Goal: Entertainment & Leisure: Consume media (video, audio)

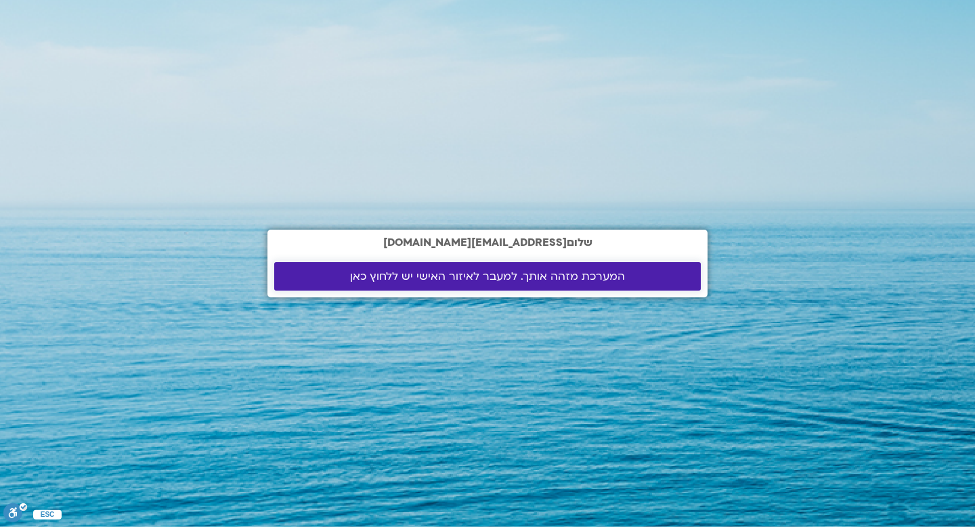
click at [546, 282] on span "המערכת מזהה אותך. למעבר לאיזור האישי יש ללחוץ כאן" at bounding box center [487, 276] width 275 height 12
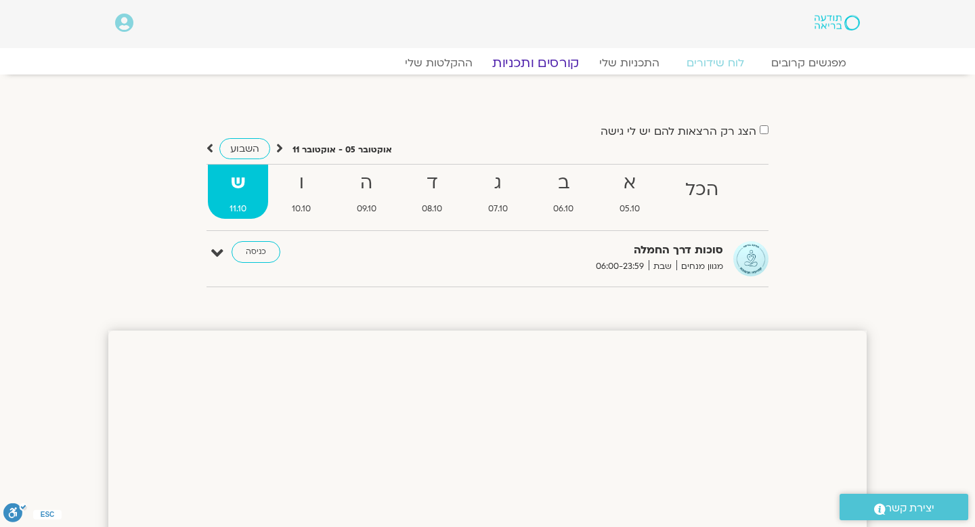
click at [565, 62] on link "קורסים ותכניות" at bounding box center [535, 63] width 119 height 16
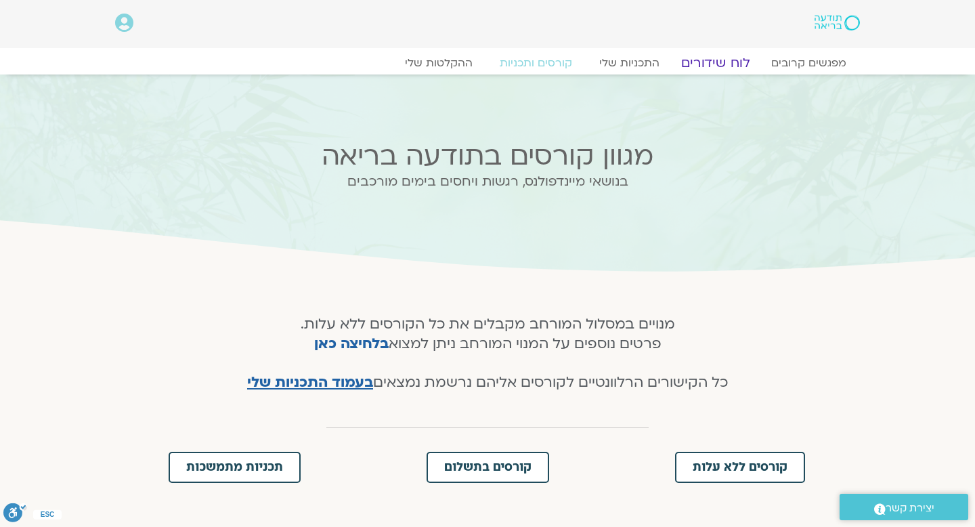
click at [710, 64] on link "לוח שידורים" at bounding box center [716, 63] width 102 height 16
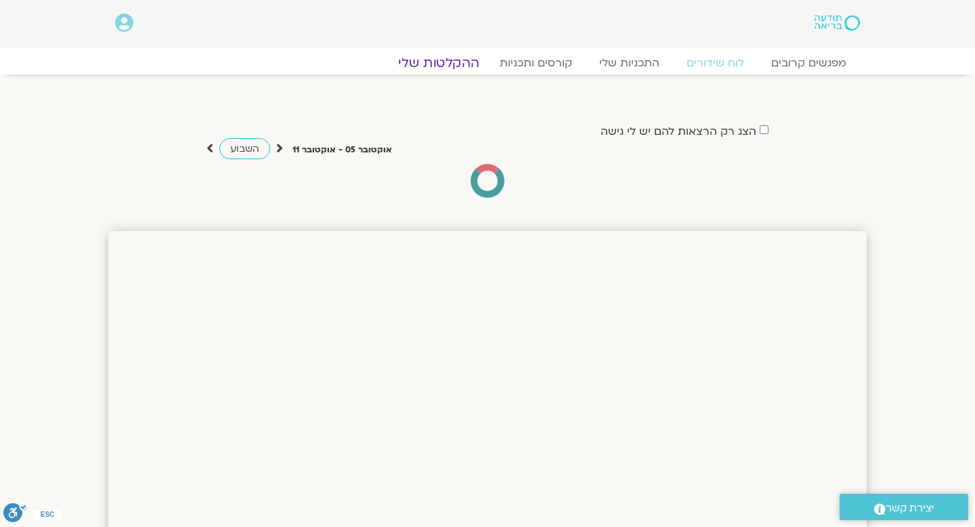
click at [455, 61] on link "ההקלטות שלי" at bounding box center [439, 63] width 114 height 16
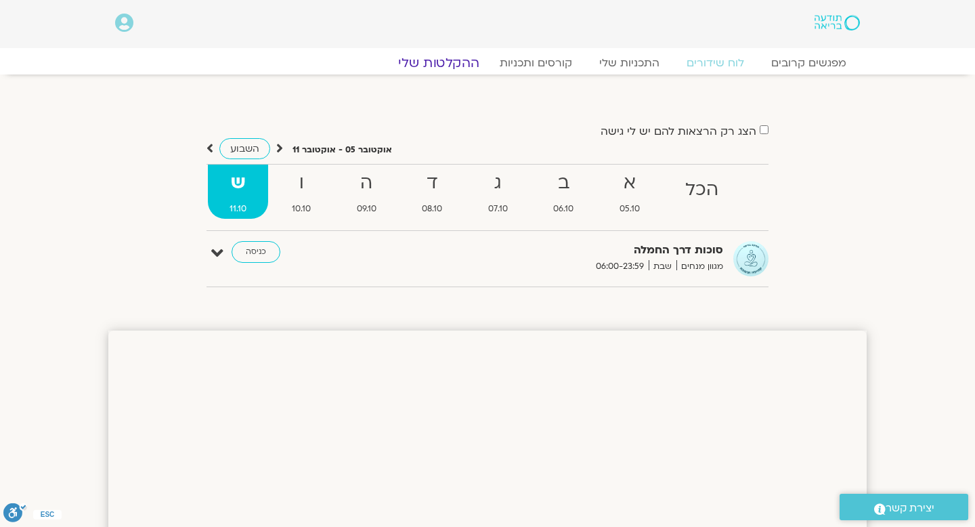
click at [451, 63] on link "ההקלטות שלי" at bounding box center [439, 63] width 114 height 16
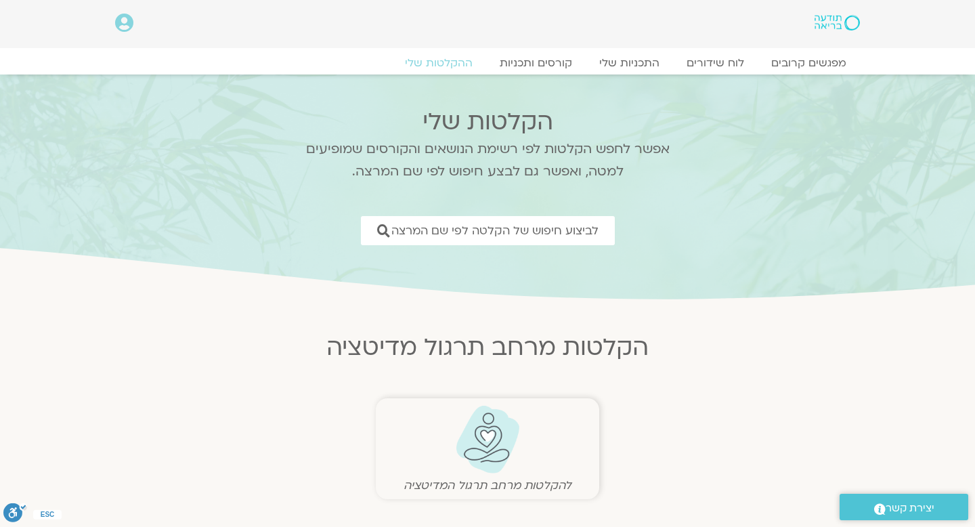
click at [477, 412] on img at bounding box center [487, 439] width 67 height 69
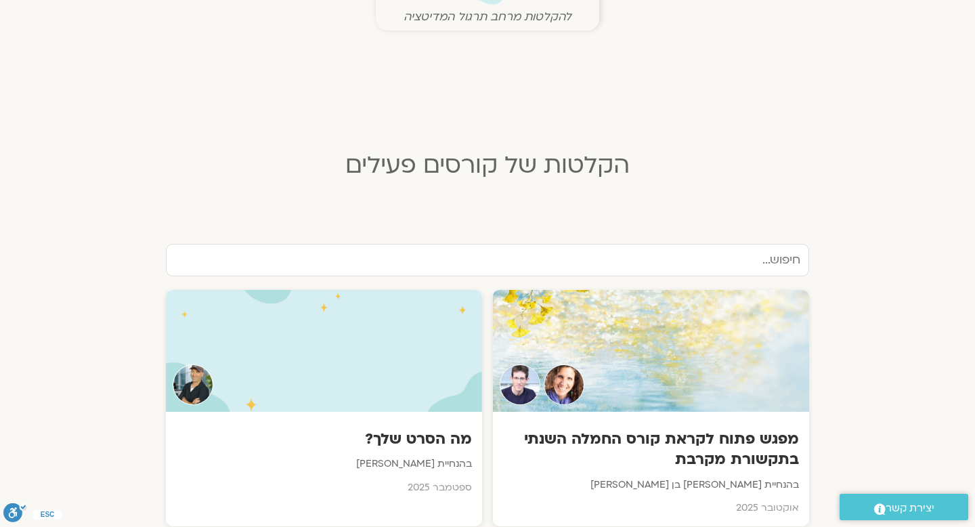
scroll to position [469, 0]
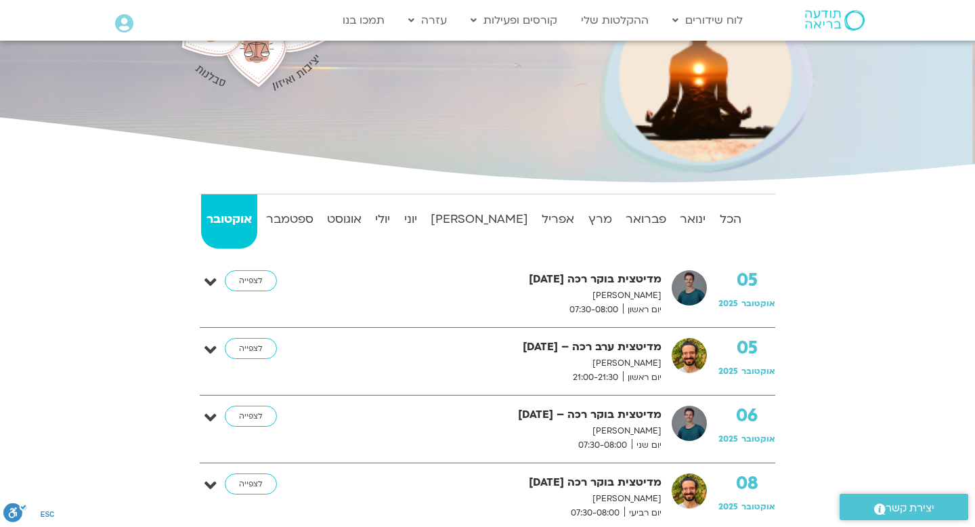
scroll to position [196, 0]
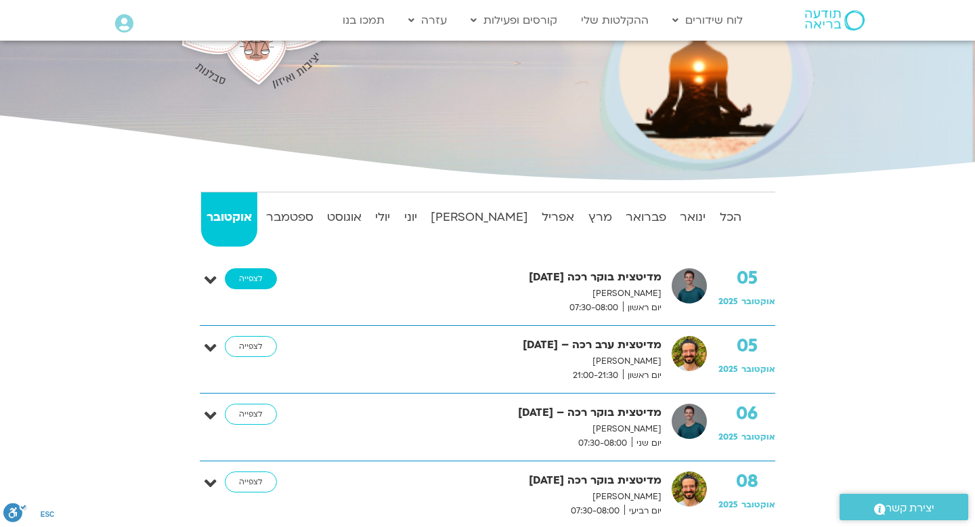
click at [241, 282] on link "לצפייה" at bounding box center [251, 279] width 52 height 22
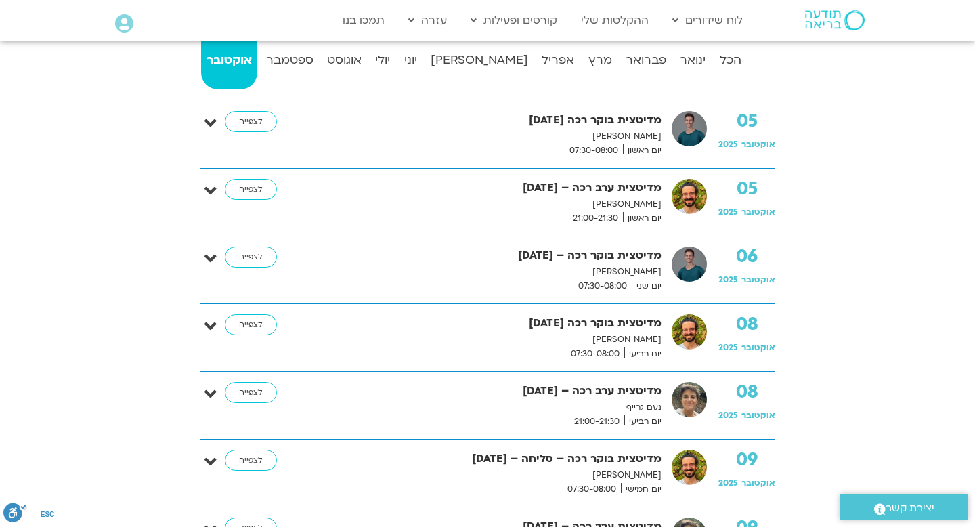
scroll to position [357, 0]
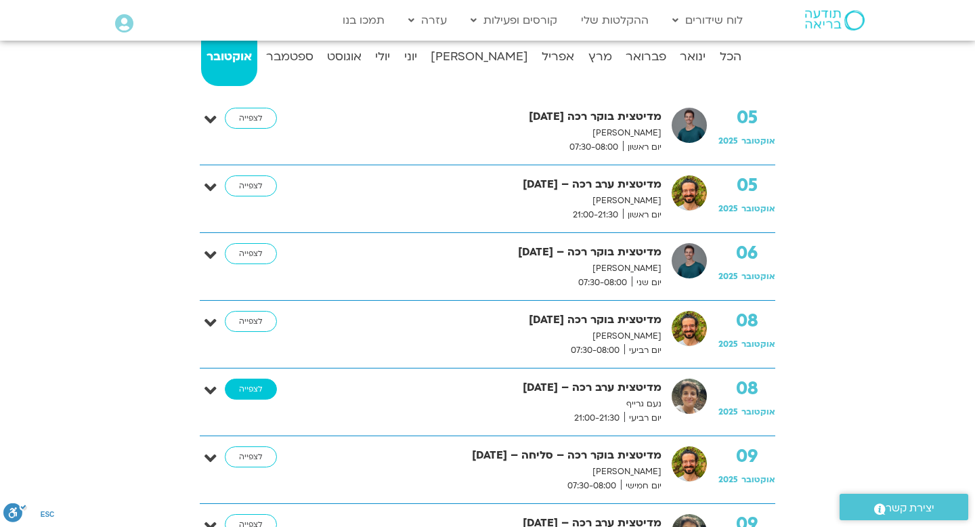
click at [251, 388] on link "לצפייה" at bounding box center [251, 389] width 52 height 22
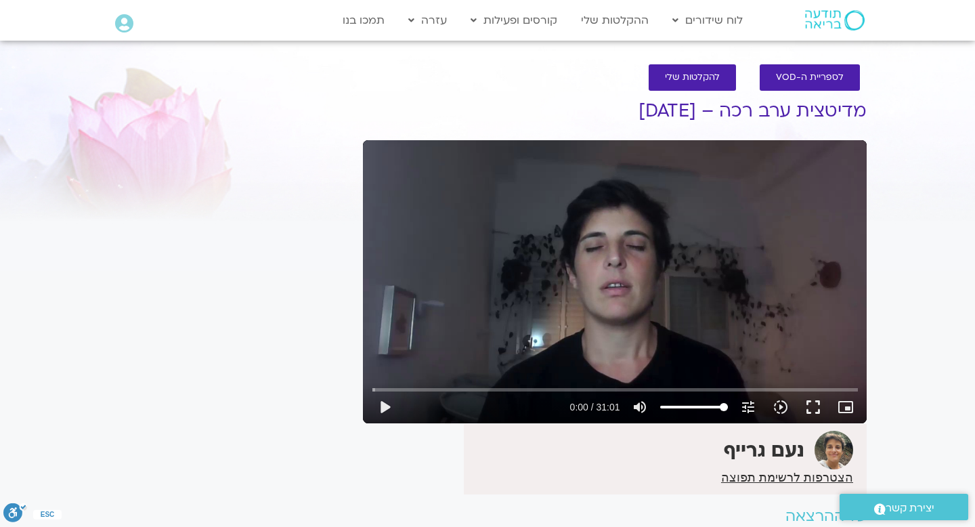
click at [613, 265] on div "Skip Ad play_arrow 0:00 / 31:01 volume_up Mute tune Resolution Auto 720p slow_m…" at bounding box center [615, 281] width 504 height 283
click at [810, 409] on button "fullscreen" at bounding box center [813, 407] width 32 height 32
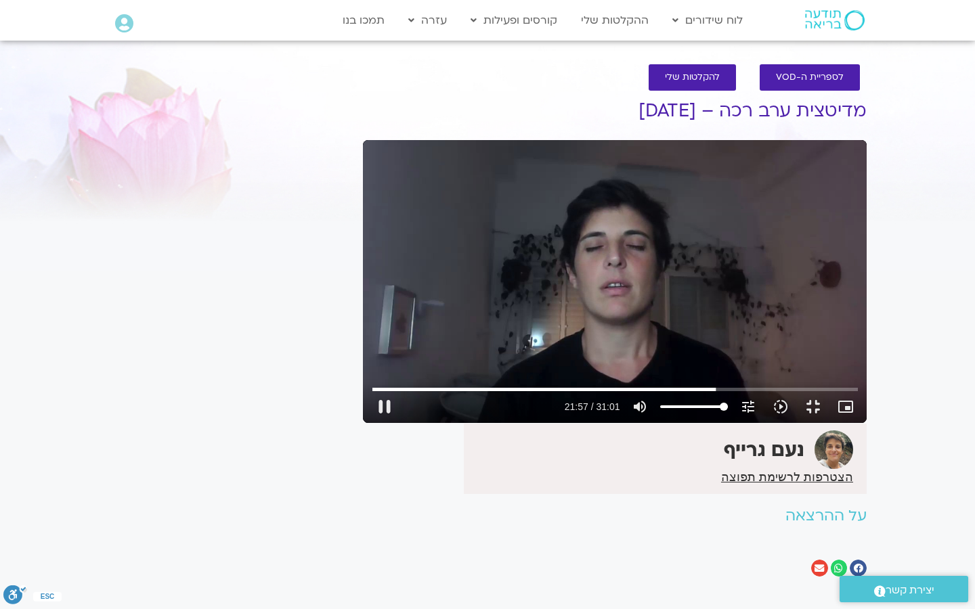
type input "1317.560249"
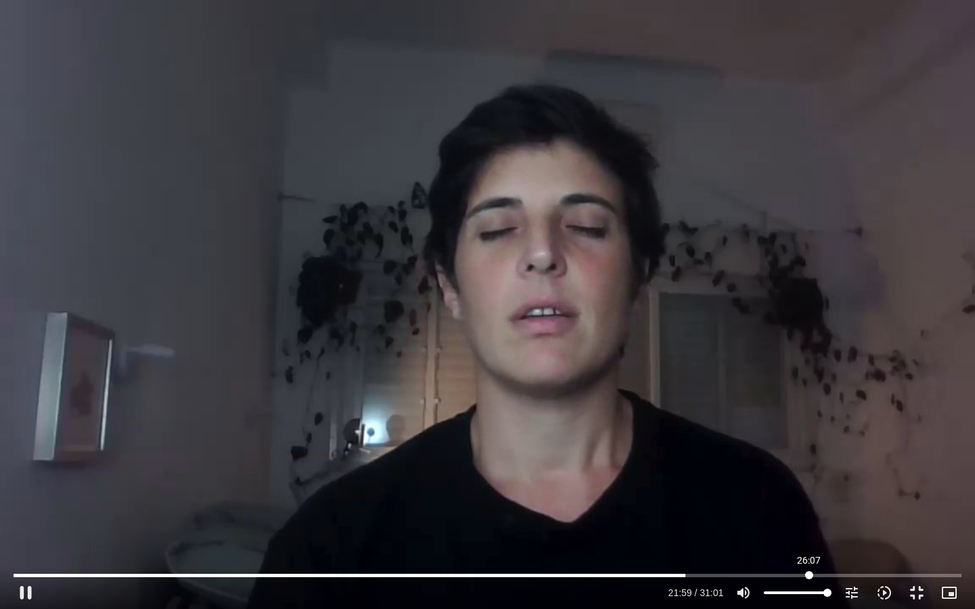
click at [808, 575] on input "Seek" at bounding box center [487, 575] width 947 height 8
click at [929, 576] on input "Seek" at bounding box center [487, 575] width 947 height 8
click at [43, 129] on div "Skip Ad 30:06 pause 30:22 / 31:01 volume_up Mute tune Resolution Auto 720p slow…" at bounding box center [487, 304] width 975 height 609
type input "1822.91167"
